Goal: Information Seeking & Learning: Find specific fact

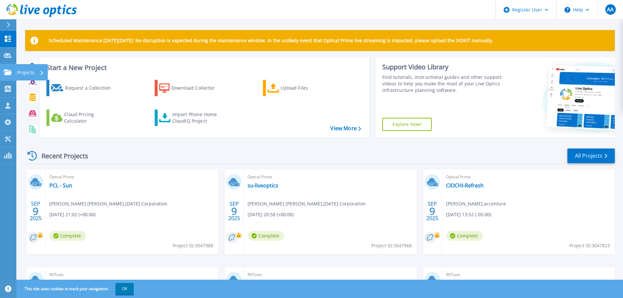
click at [7, 77] on link "Projects Projects" at bounding box center [8, 72] width 16 height 17
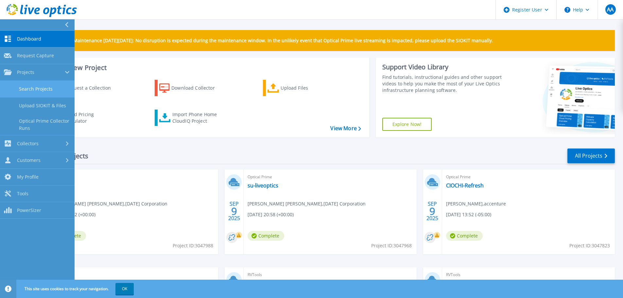
click at [32, 92] on link "Search Projects" at bounding box center [37, 89] width 75 height 17
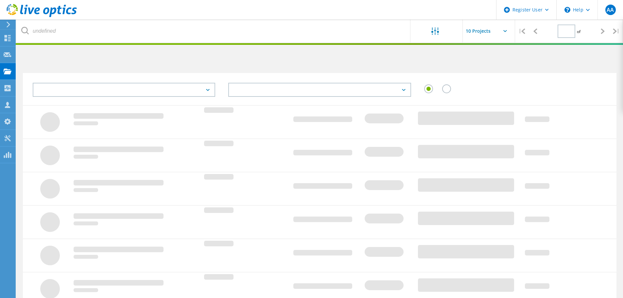
type input "1"
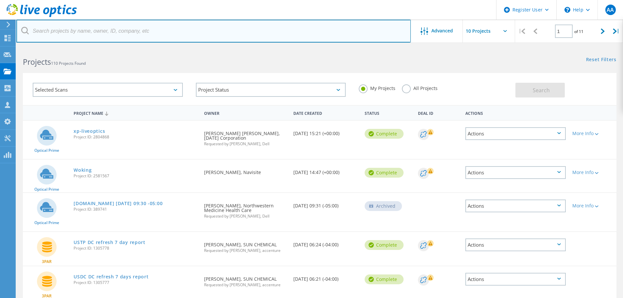
click at [186, 27] on input "text" at bounding box center [213, 31] width 394 height 23
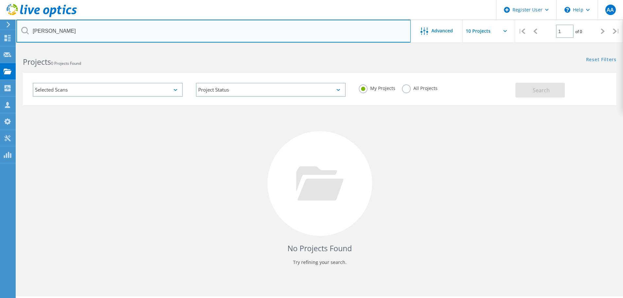
click at [186, 26] on input "[PERSON_NAME]" at bounding box center [213, 31] width 394 height 23
click at [156, 27] on input "[PERSON_NAME]" at bounding box center [213, 31] width 394 height 23
type input "[PERSON_NAME]"
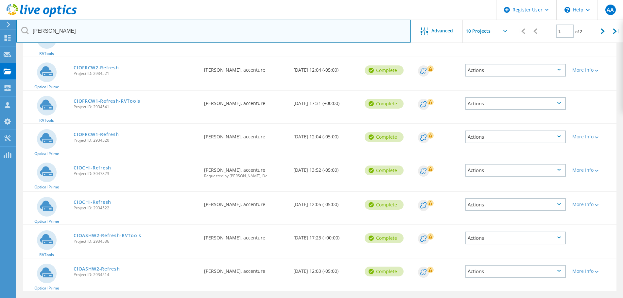
scroll to position [183, 0]
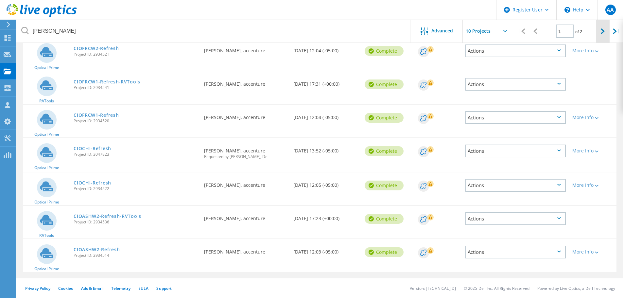
click at [598, 30] on div at bounding box center [602, 31] width 13 height 23
type input "2"
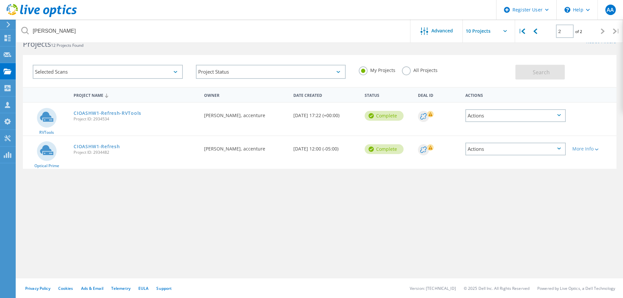
scroll to position [18, 0]
